Goal: Task Accomplishment & Management: Use online tool/utility

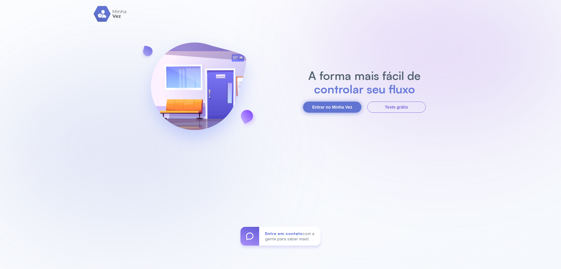
click at [339, 105] on button "Entrar no Minha Vez" at bounding box center [332, 106] width 58 height 11
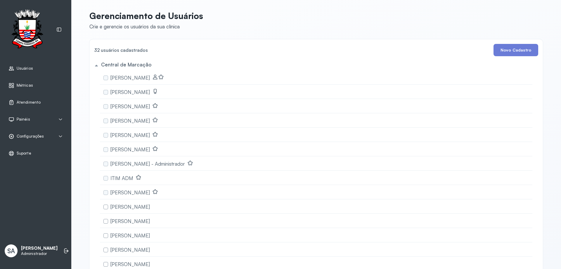
click at [23, 136] on span "Configurações" at bounding box center [30, 136] width 27 height 5
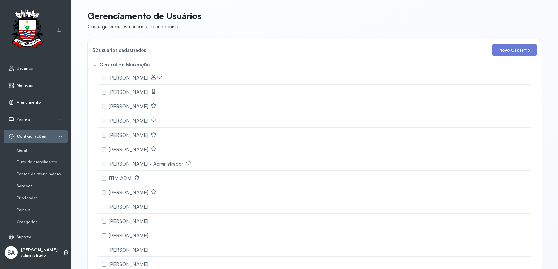
click at [30, 186] on link "Serviços" at bounding box center [42, 185] width 51 height 5
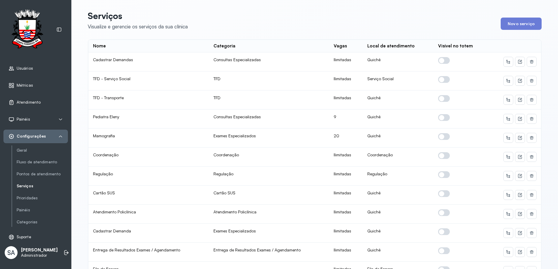
click at [27, 104] on span "Atendimento" at bounding box center [29, 102] width 24 height 5
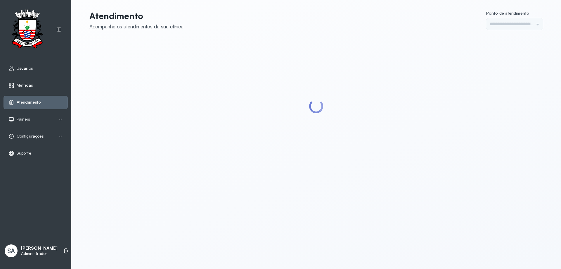
type input "******"
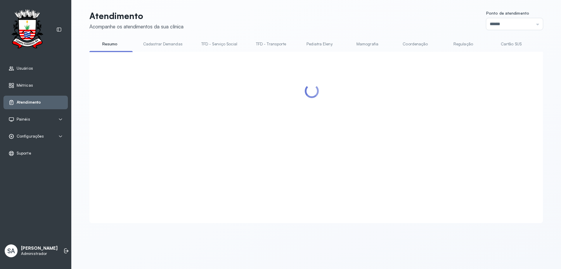
click at [410, 44] on link "Coordenação" at bounding box center [415, 44] width 41 height 10
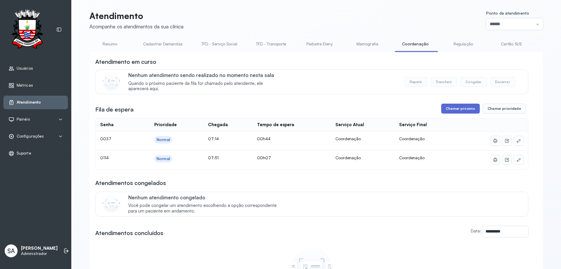
click at [465, 109] on button "Chamar próximo" at bounding box center [460, 108] width 39 height 10
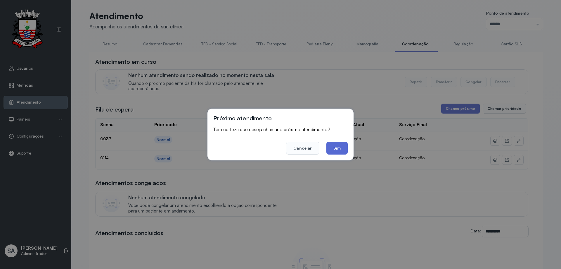
click at [343, 148] on button "Sim" at bounding box center [336, 147] width 21 height 13
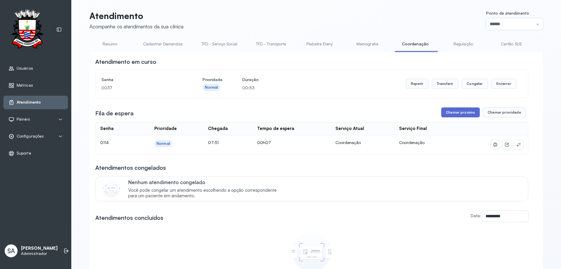
click at [465, 115] on button "Chamar próximo" at bounding box center [460, 112] width 39 height 10
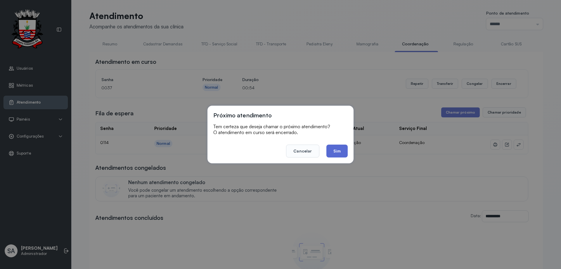
click at [338, 148] on button "Sim" at bounding box center [336, 150] width 21 height 13
